Goal: Contribute content

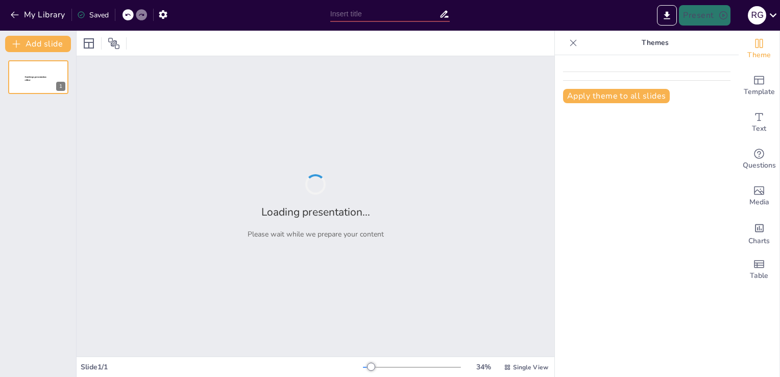
type input "Suspipapas: Innovación en Snacks Artesanales en Espiral"
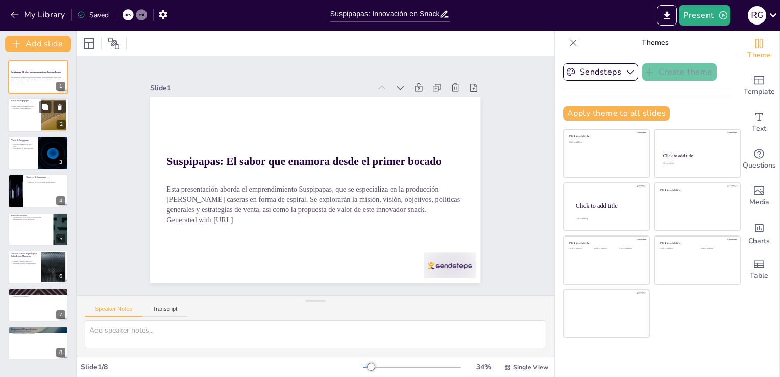
click at [47, 117] on div at bounding box center [53, 114] width 55 height 31
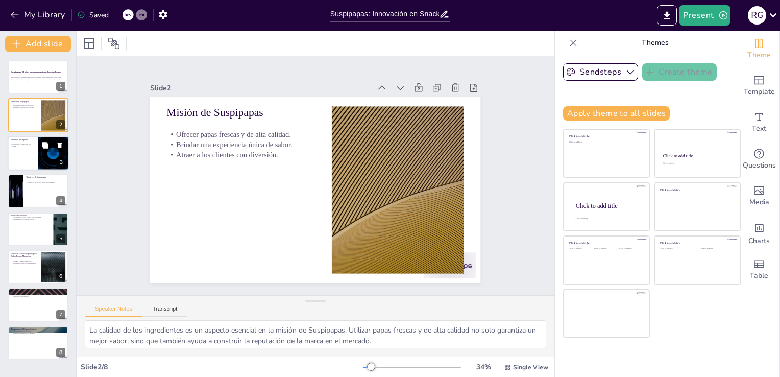
click at [53, 144] on div at bounding box center [52, 145] width 27 height 12
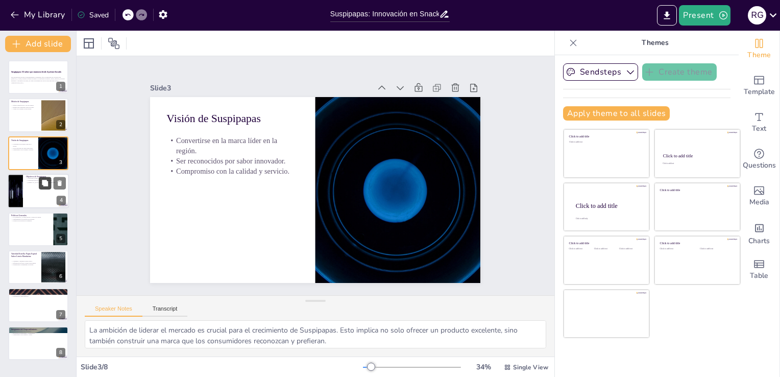
click at [48, 181] on icon at bounding box center [45, 183] width 6 height 6
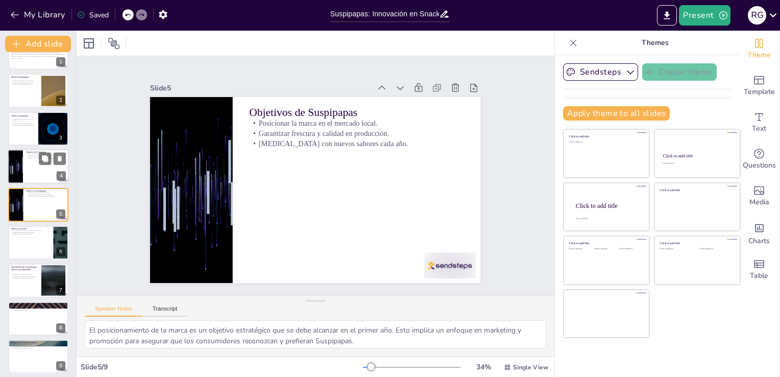
scroll to position [29, 0]
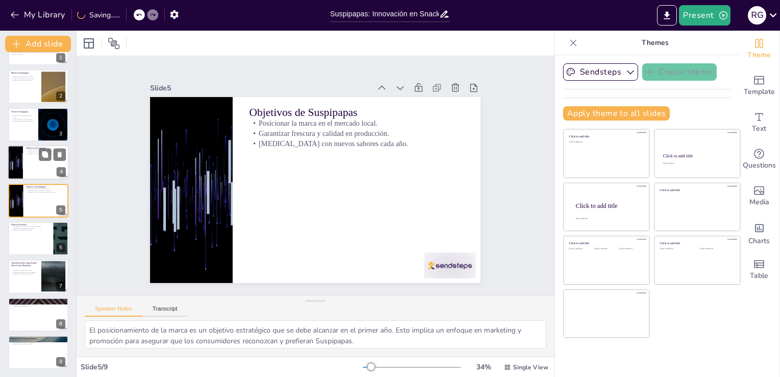
click at [44, 167] on div at bounding box center [38, 162] width 61 height 35
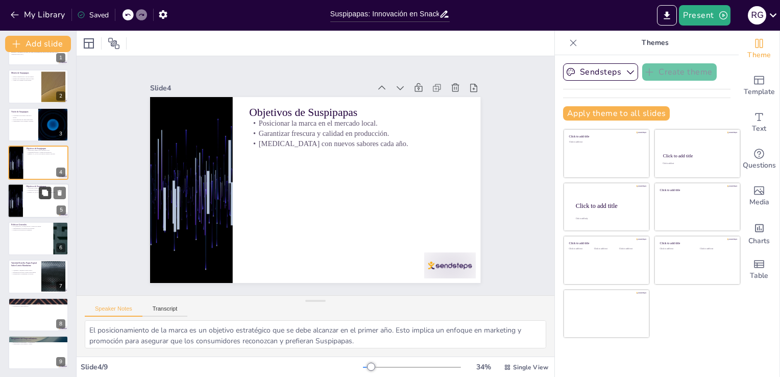
click at [45, 187] on button at bounding box center [45, 192] width 12 height 12
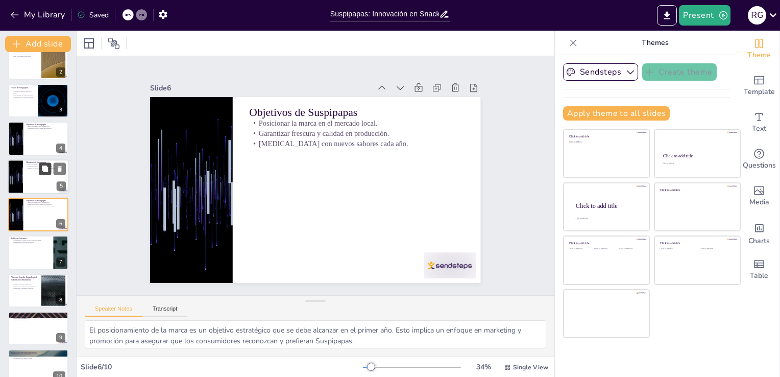
scroll to position [67, 0]
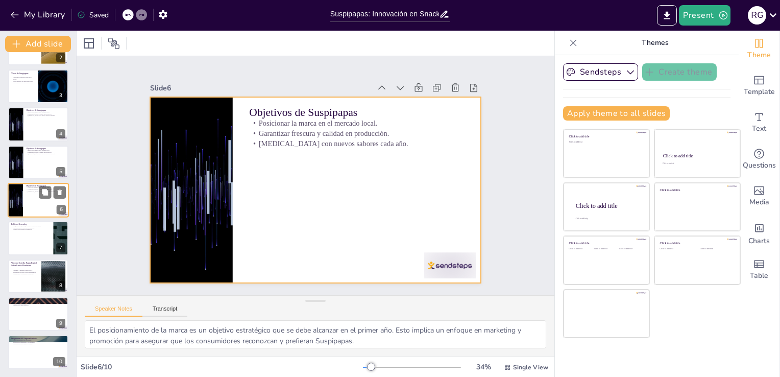
click at [44, 207] on div at bounding box center [38, 200] width 61 height 35
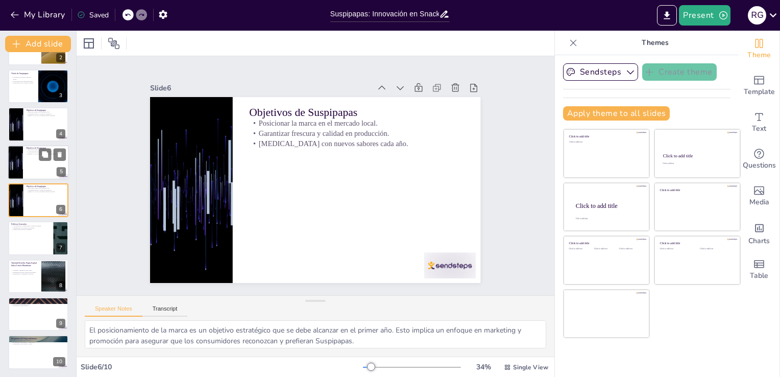
click at [45, 163] on div at bounding box center [38, 162] width 61 height 35
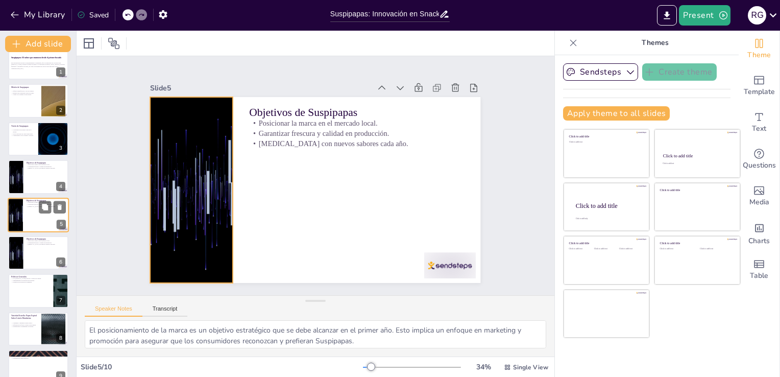
click at [22, 209] on div at bounding box center [15, 214] width 61 height 35
click at [20, 219] on div at bounding box center [15, 214] width 61 height 35
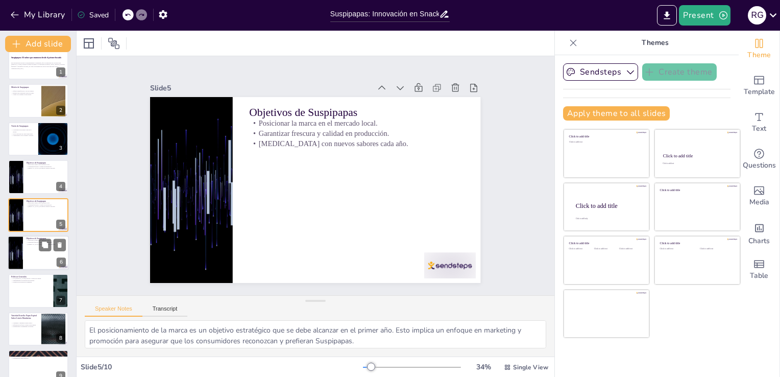
click at [29, 249] on div at bounding box center [38, 252] width 61 height 35
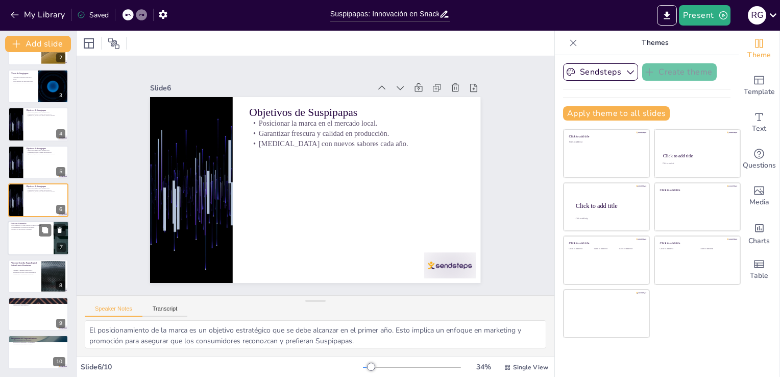
click at [39, 239] on div at bounding box center [38, 238] width 61 height 35
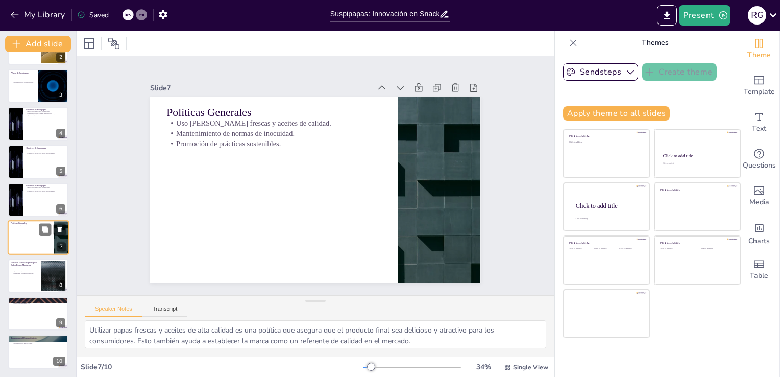
scroll to position [67, 0]
click at [32, 274] on div "Crujientes y bañadas en sabor único. Diferenciación frente a papas tradicionale…" at bounding box center [25, 271] width 28 height 9
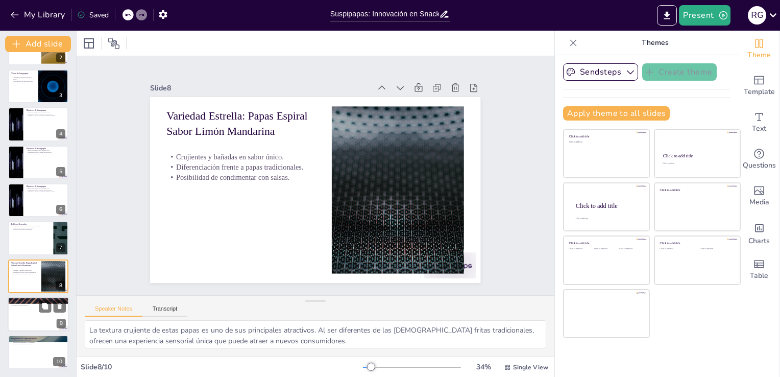
click at [27, 314] on div at bounding box center [38, 313] width 61 height 35
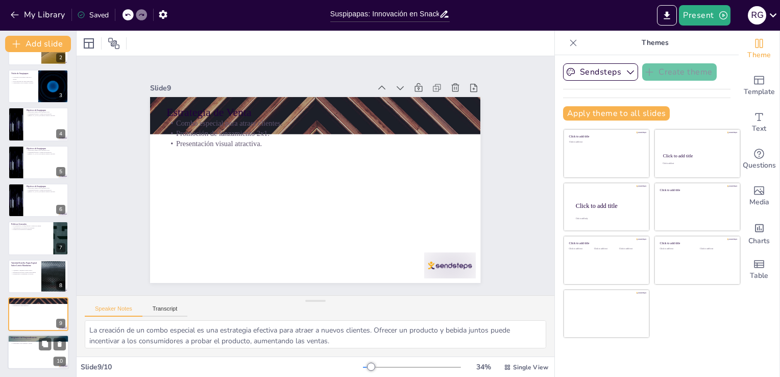
click at [27, 337] on p "Integrantes del Emprendimiento" at bounding box center [38, 337] width 55 height 3
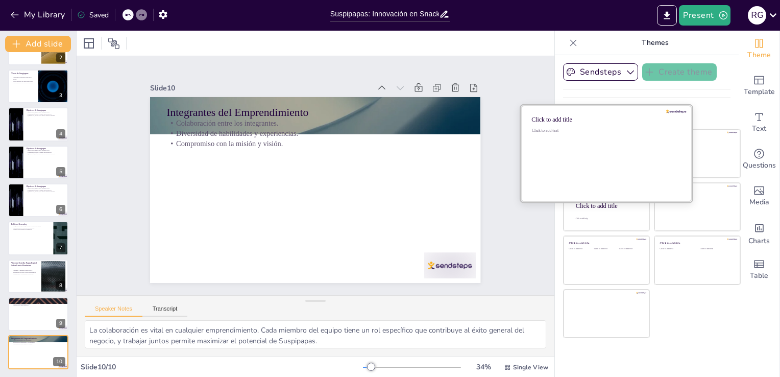
click at [578, 144] on div "Click to add text" at bounding box center [605, 159] width 146 height 63
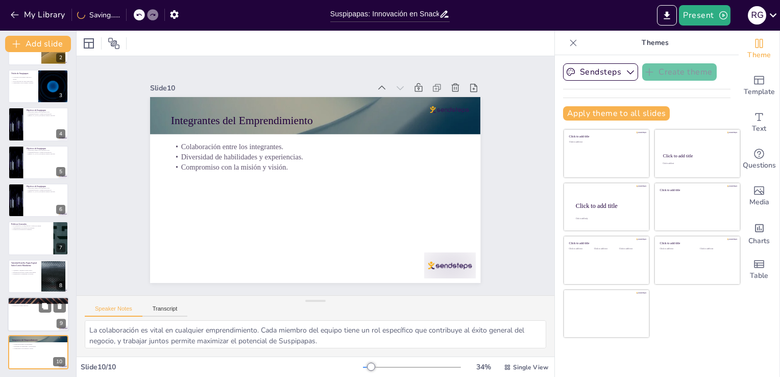
click at [32, 318] on div at bounding box center [38, 313] width 61 height 35
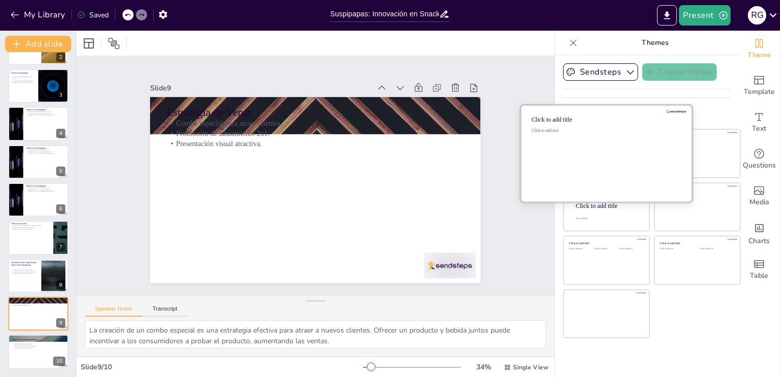
click at [560, 162] on div "Click to add text" at bounding box center [605, 159] width 146 height 63
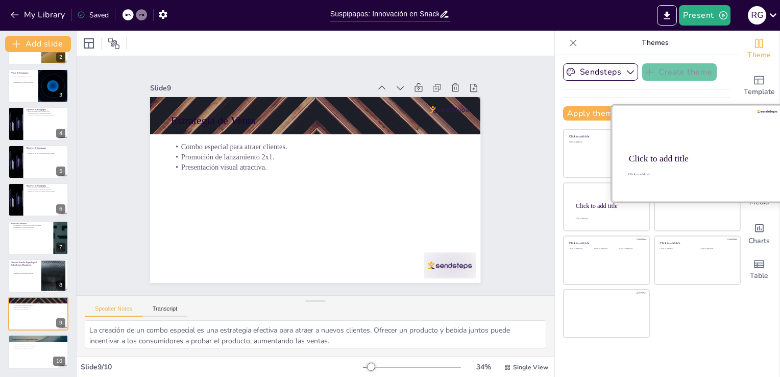
click at [704, 156] on div "Click to add title" at bounding box center [696, 159] width 135 height 10
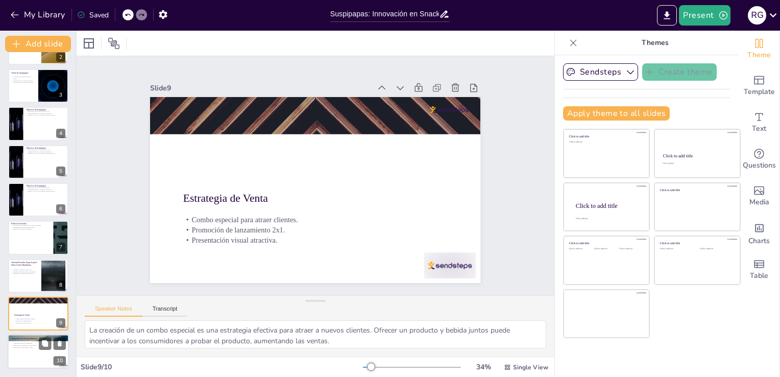
click at [27, 335] on div at bounding box center [38, 337] width 61 height 35
type textarea "La colaboración es vital en cualquier emprendimiento. Cada miembro del equipo t…"
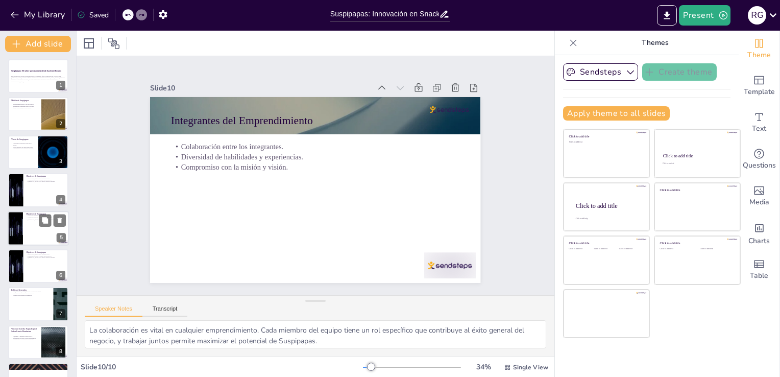
scroll to position [0, 0]
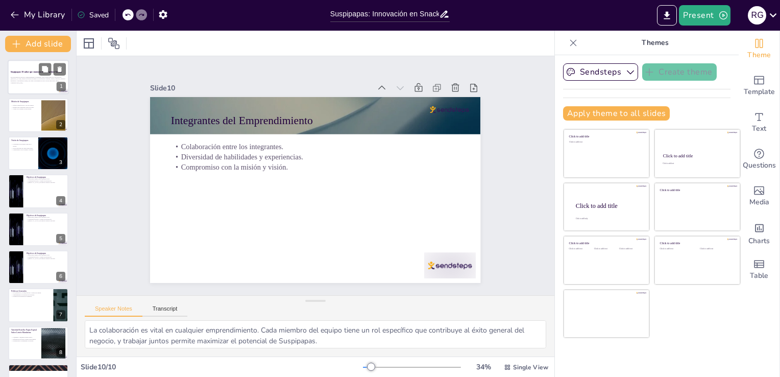
click at [29, 84] on div "Esta presentación aborda el emprendimiento Suspipapas, que se especializa en la…" at bounding box center [38, 79] width 55 height 11
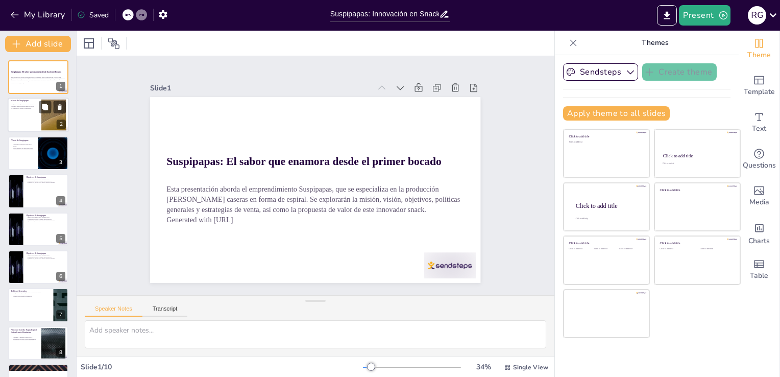
click at [43, 117] on div at bounding box center [53, 114] width 55 height 31
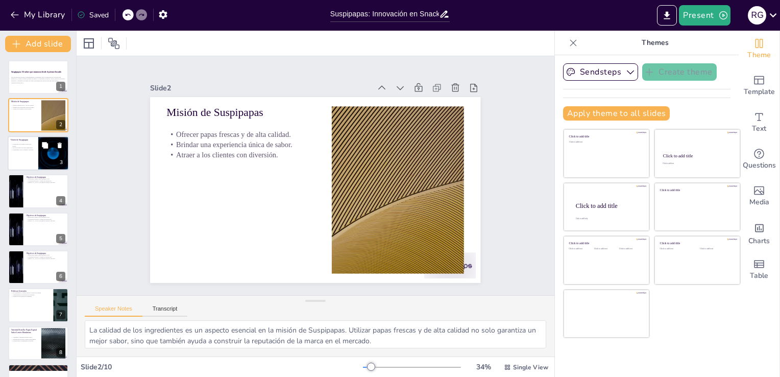
click at [32, 143] on p "Convertirse en la marca líder en la región." at bounding box center [23, 145] width 24 height 4
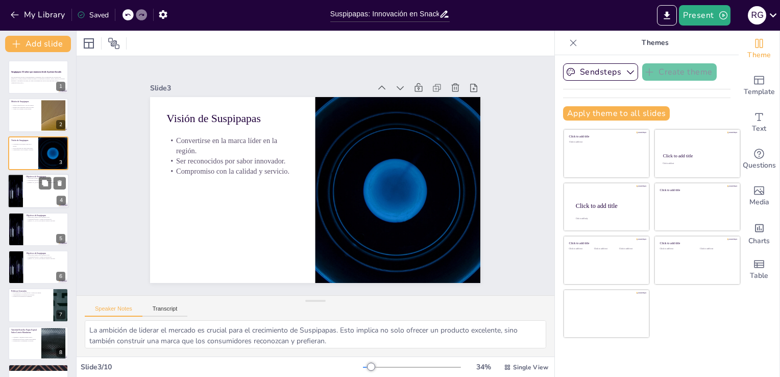
click at [14, 181] on div at bounding box center [15, 190] width 61 height 35
type textarea "El posicionamiento de la marca es un objetivo estratégico que se debe alcanzar …"
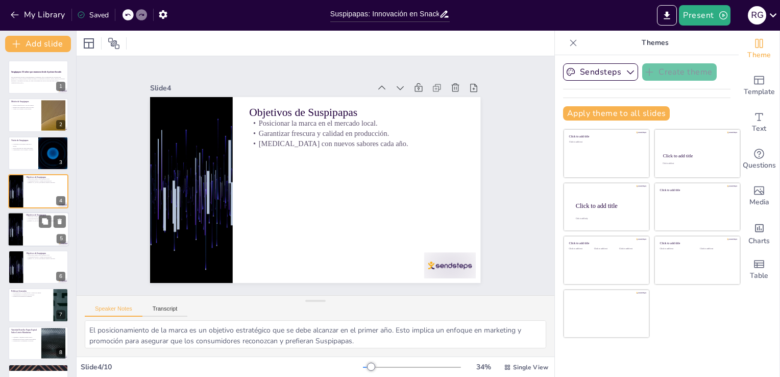
click at [24, 214] on div at bounding box center [38, 229] width 61 height 35
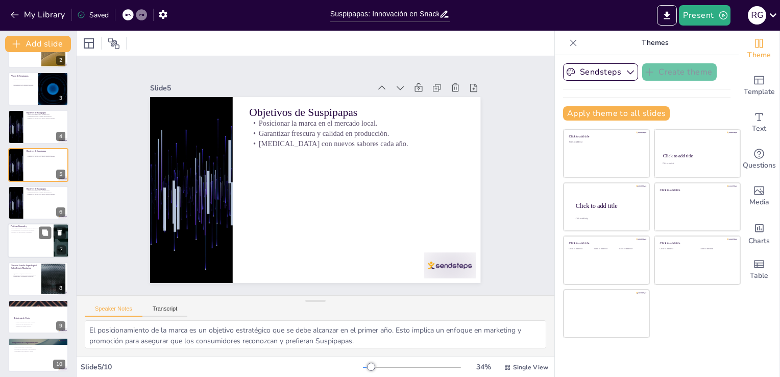
scroll to position [65, 0]
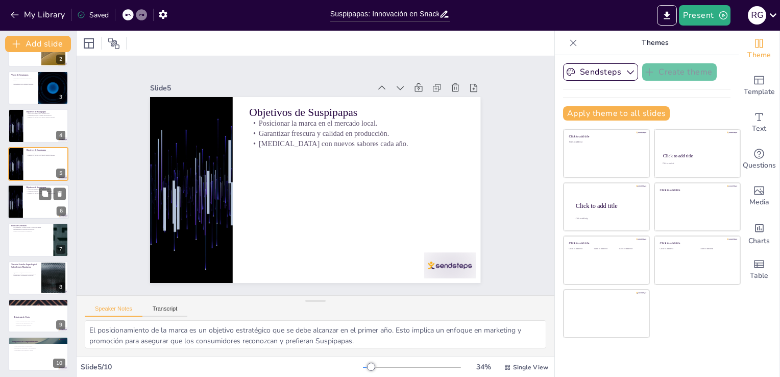
click at [12, 201] on div at bounding box center [15, 201] width 61 height 35
